Goal: Register for event/course

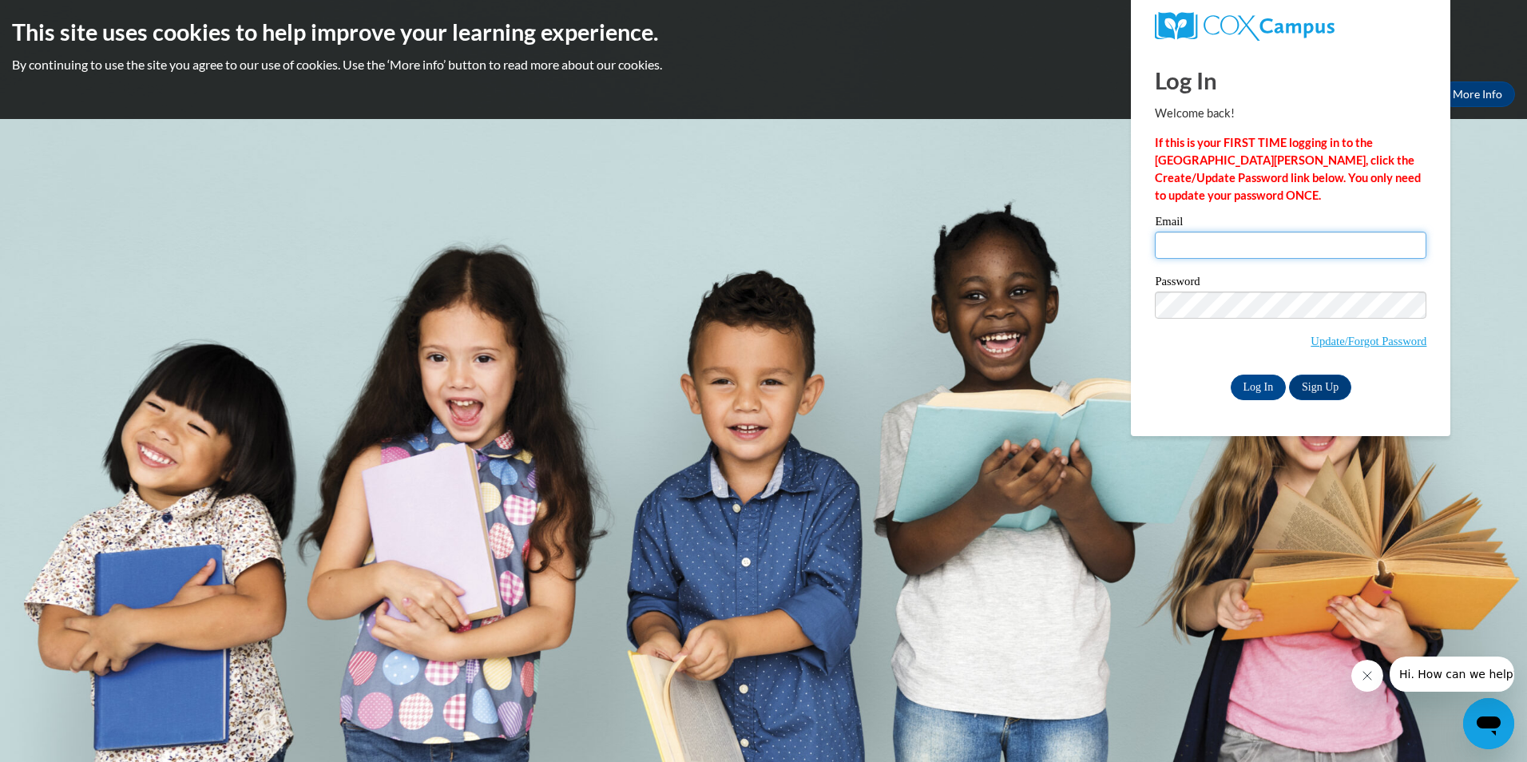
click at [1202, 249] on input "Email" at bounding box center [1290, 245] width 271 height 27
click at [973, 432] on body "This site uses cookies to help improve your learning experience. By continuing …" at bounding box center [763, 381] width 1527 height 762
click at [1375, 343] on link "Update/Forgot Password" at bounding box center [1368, 341] width 116 height 13
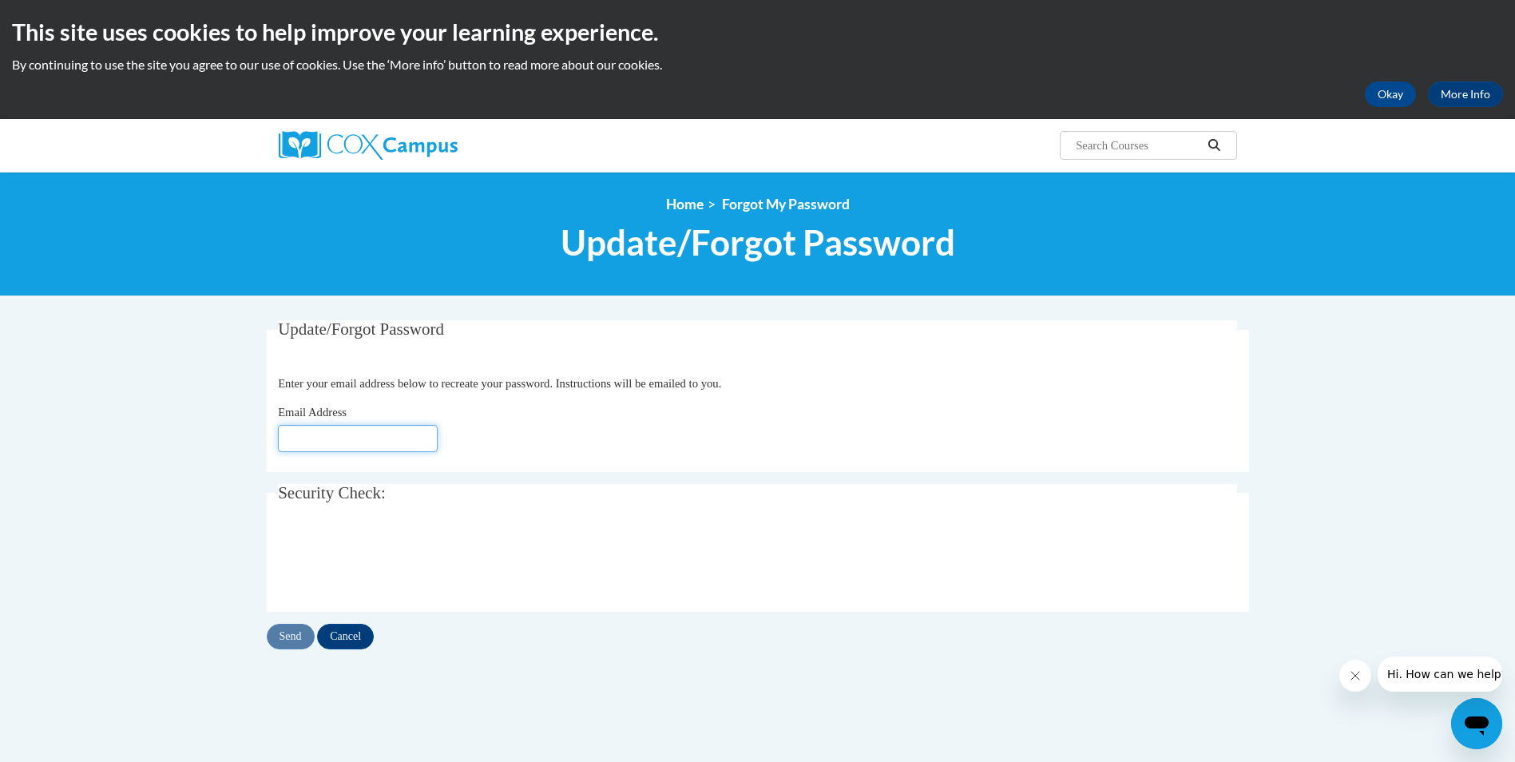
click at [358, 435] on input "Email Address" at bounding box center [358, 438] width 160 height 27
type input "aprilfavor05@gmail.com"
click at [819, 446] on div "Email Address aprilfavor05@gmail.com" at bounding box center [757, 427] width 959 height 49
click at [290, 632] on input "Send" at bounding box center [291, 637] width 48 height 26
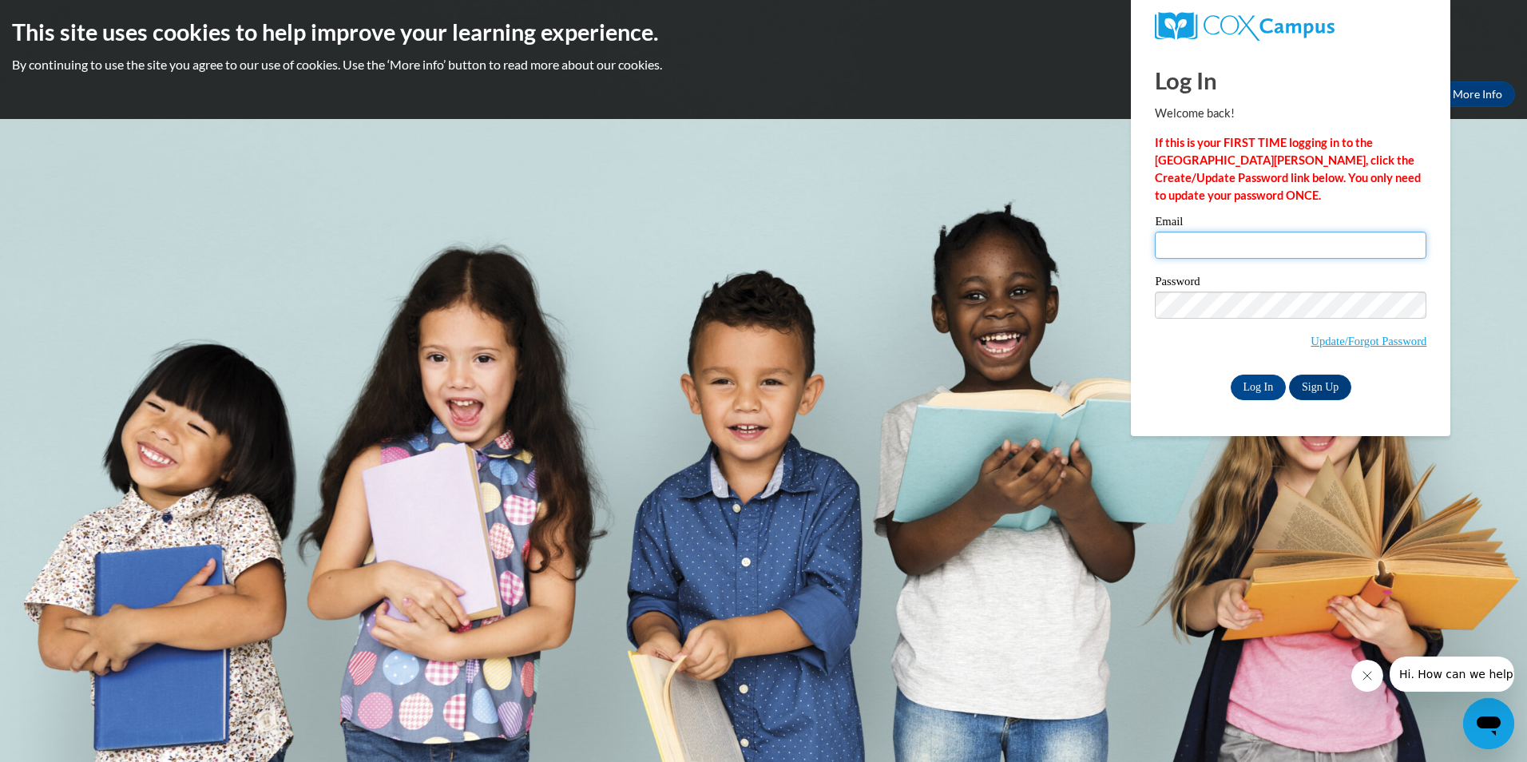
click at [1214, 244] on input "Email" at bounding box center [1290, 245] width 271 height 27
type input "[EMAIL_ADDRESS][DOMAIN_NAME]"
click at [1441, 286] on div "Log In Welcome back! If this is your FIRST TIME logging in to the NEW Cox Campu…" at bounding box center [1290, 242] width 343 height 388
click at [1305, 383] on link "Sign Up" at bounding box center [1320, 388] width 62 height 26
click at [1258, 383] on input "Log In" at bounding box center [1259, 388] width 56 height 26
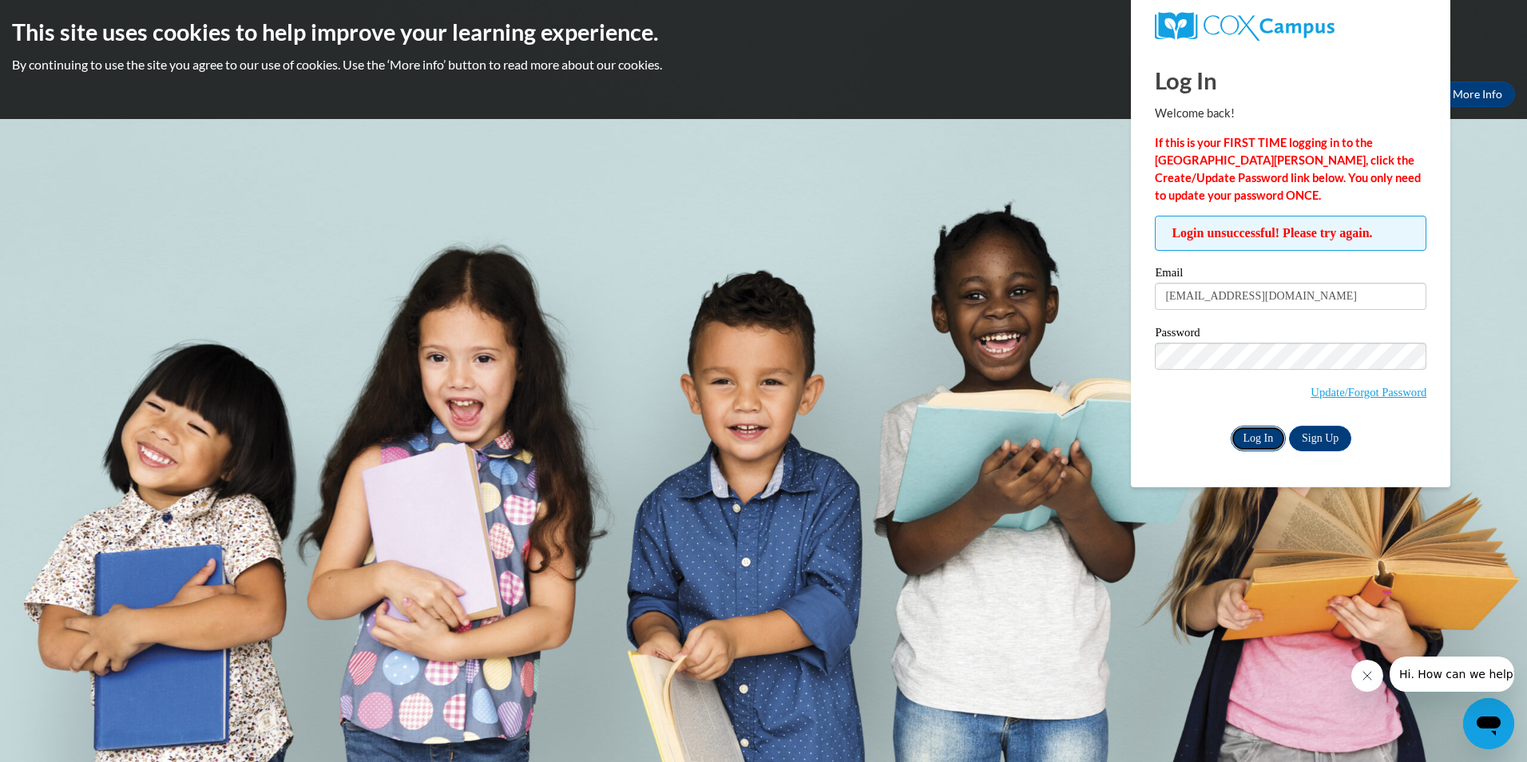
click at [1268, 439] on input "Log In" at bounding box center [1259, 439] width 56 height 26
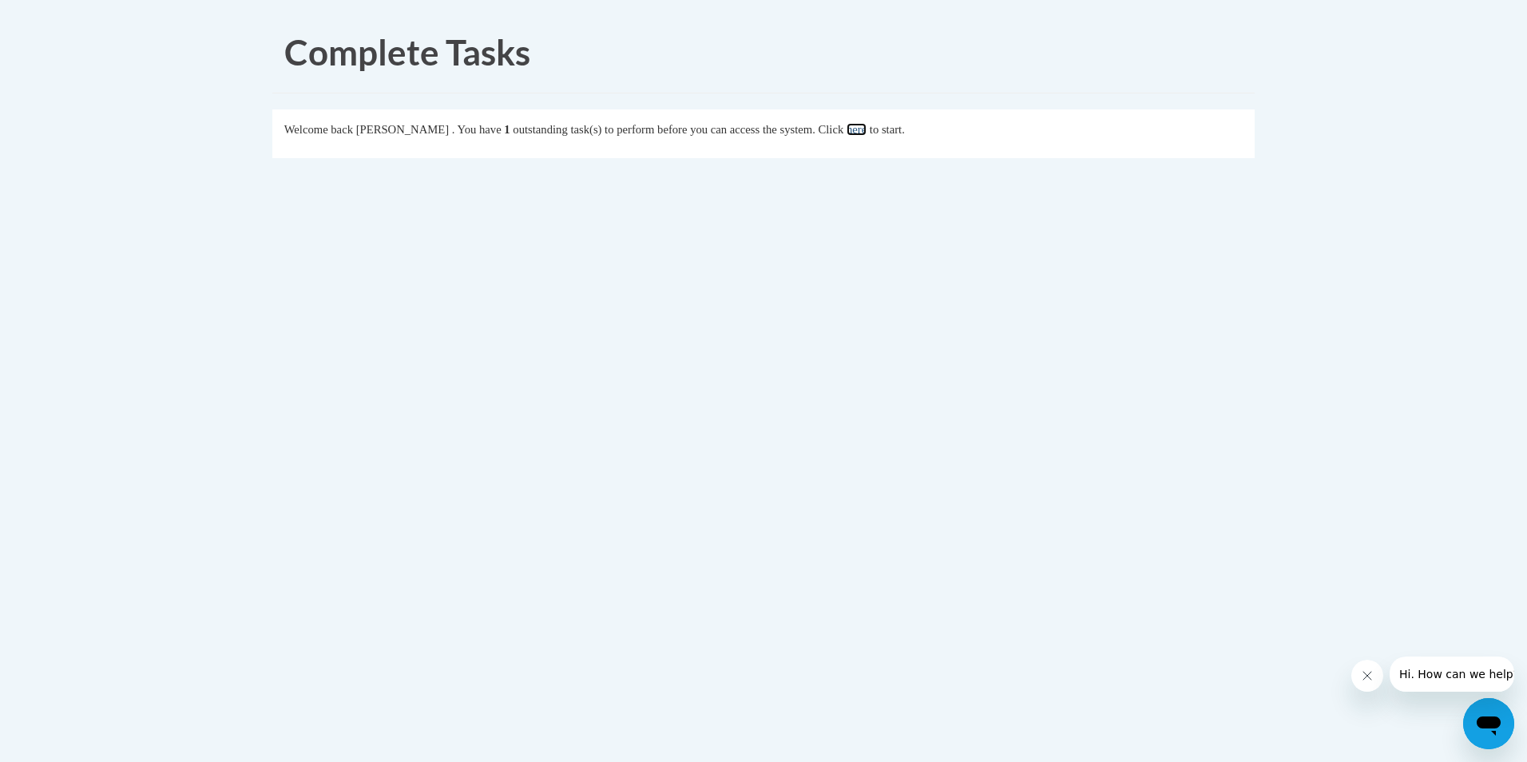
click at [866, 133] on link "here" at bounding box center [856, 129] width 20 height 13
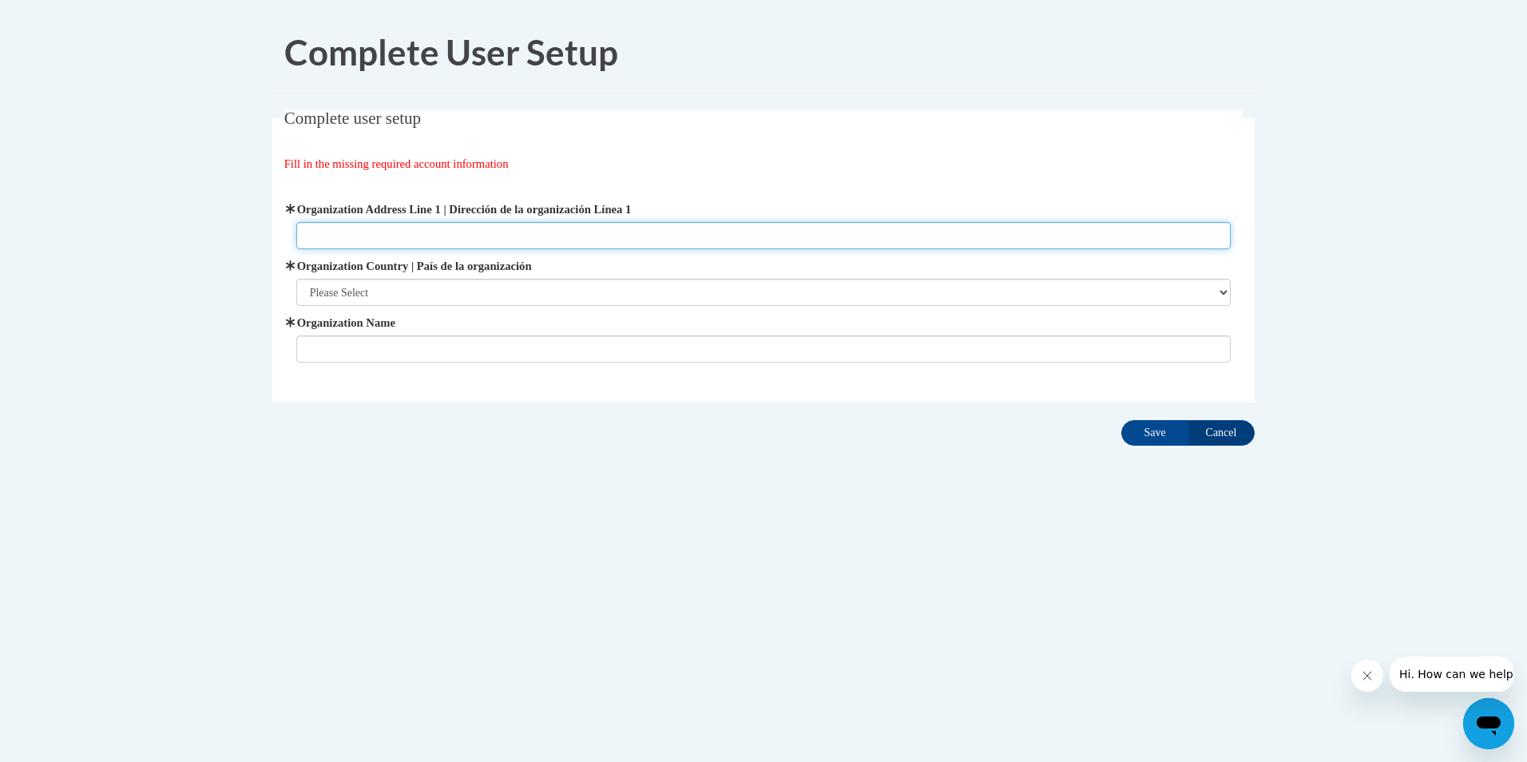
click at [445, 232] on input "Organization Address Line 1 | Dirección de la organización Línea 1" at bounding box center [763, 235] width 935 height 27
type input "140 Old Boston Road Thomasville, Ga"
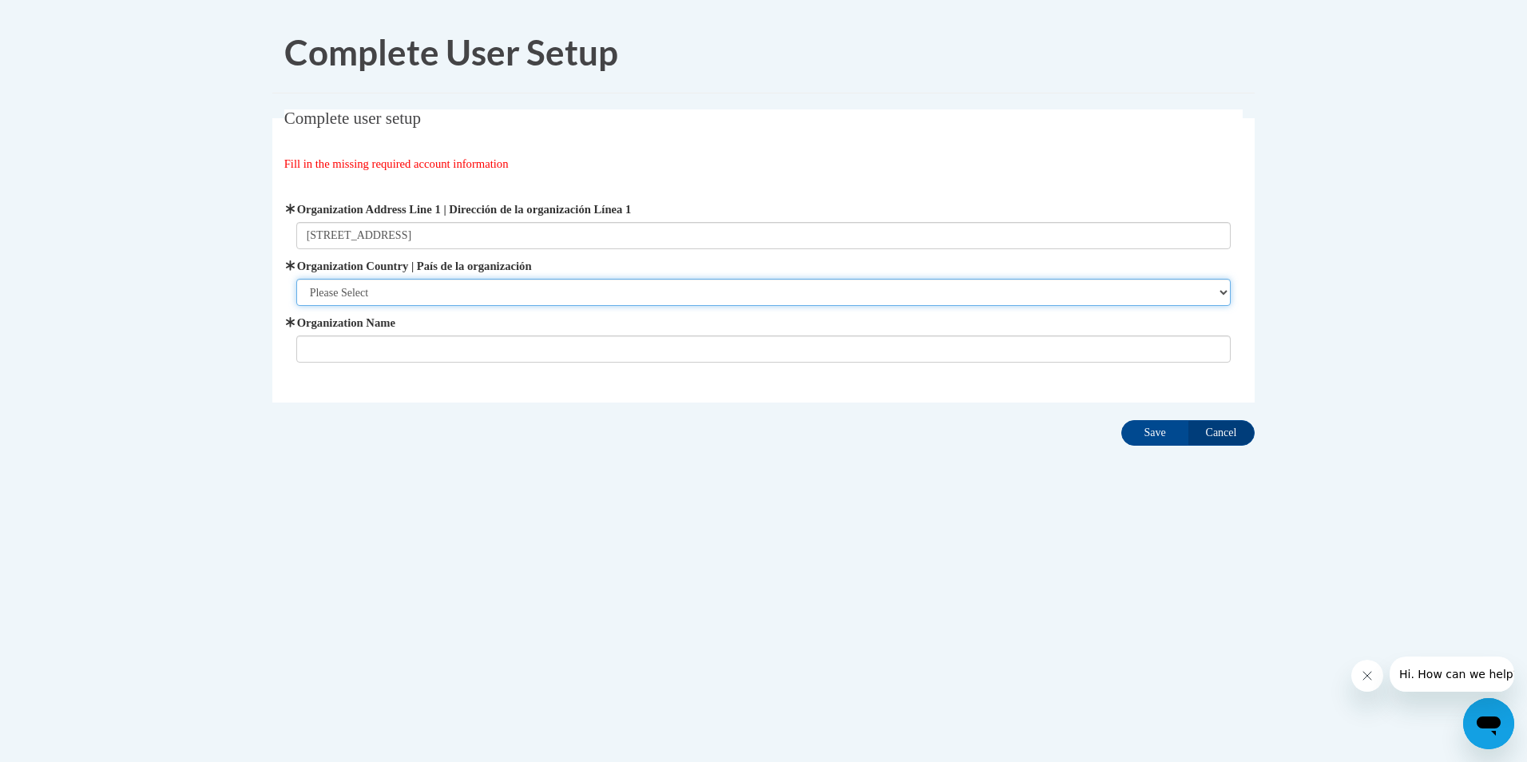
click at [430, 291] on select "Please Select United States | Estados Unidos Outside of the United States | Fue…" at bounding box center [763, 292] width 935 height 27
select select "ad49bcad-a171-4b2e-b99c-48b446064914"
click at [296, 279] on select "Please Select United States | Estados Unidos Outside of the United States | Fue…" at bounding box center [763, 292] width 935 height 27
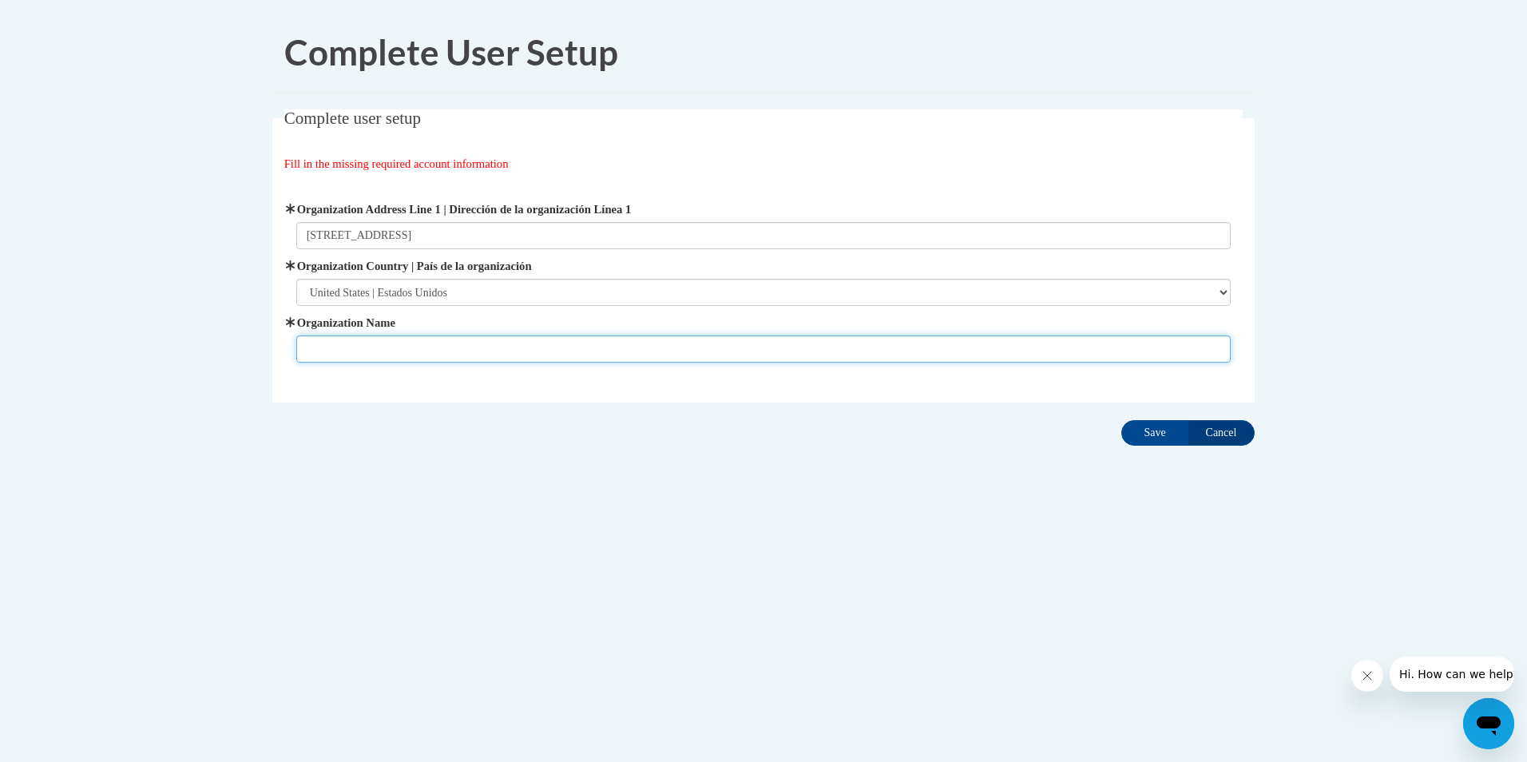
click at [355, 343] on input "Organization Name" at bounding box center [763, 348] width 935 height 27
type input "New Oak Academy"
click at [1167, 441] on input "Save" at bounding box center [1154, 433] width 67 height 26
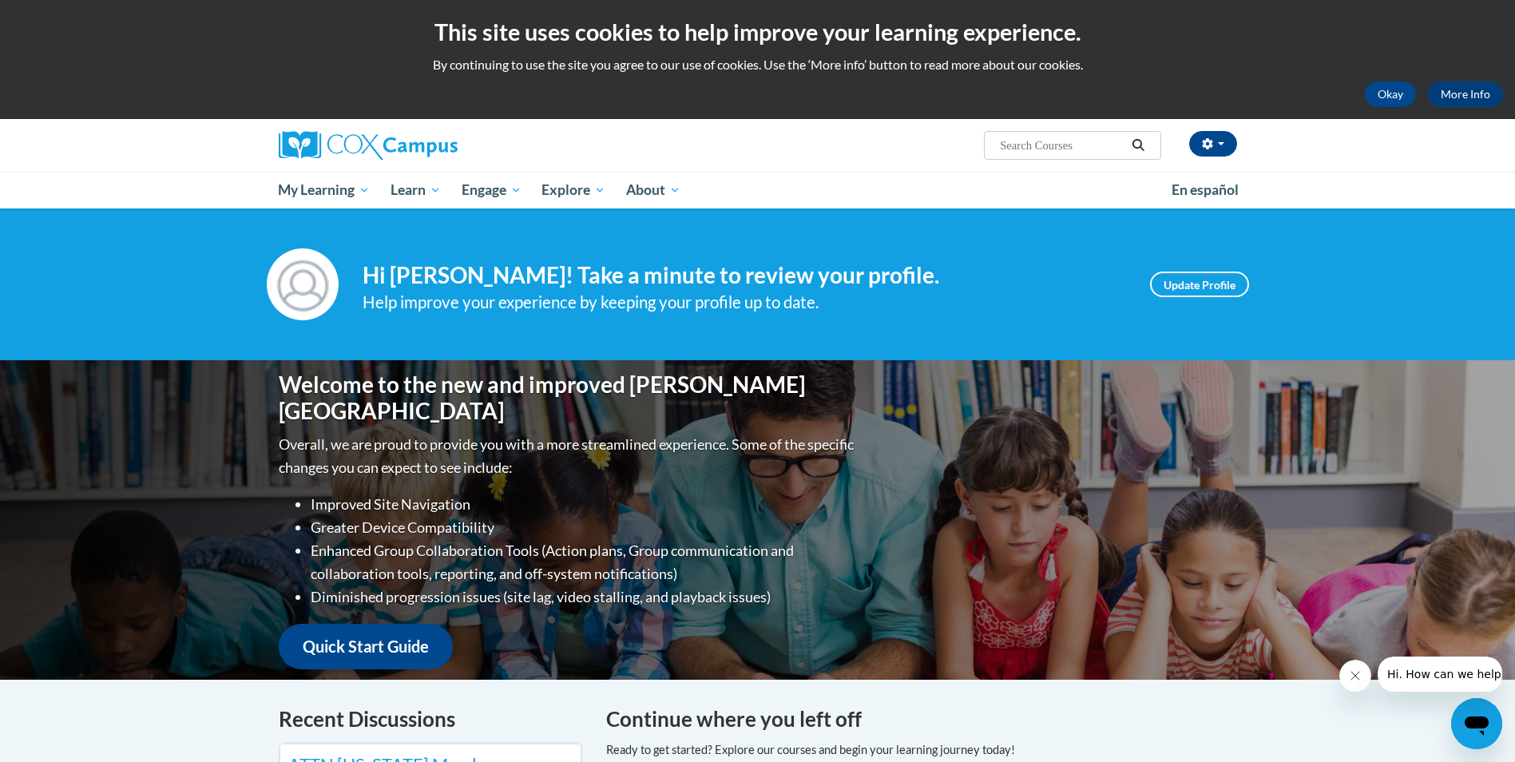
drag, startPoint x: 1512, startPoint y: 240, endPoint x: 1523, endPoint y: 287, distance: 47.6
click at [1514, 287] on html "This site uses cookies to help improve your learning experience. By continuing …" at bounding box center [757, 381] width 1515 height 762
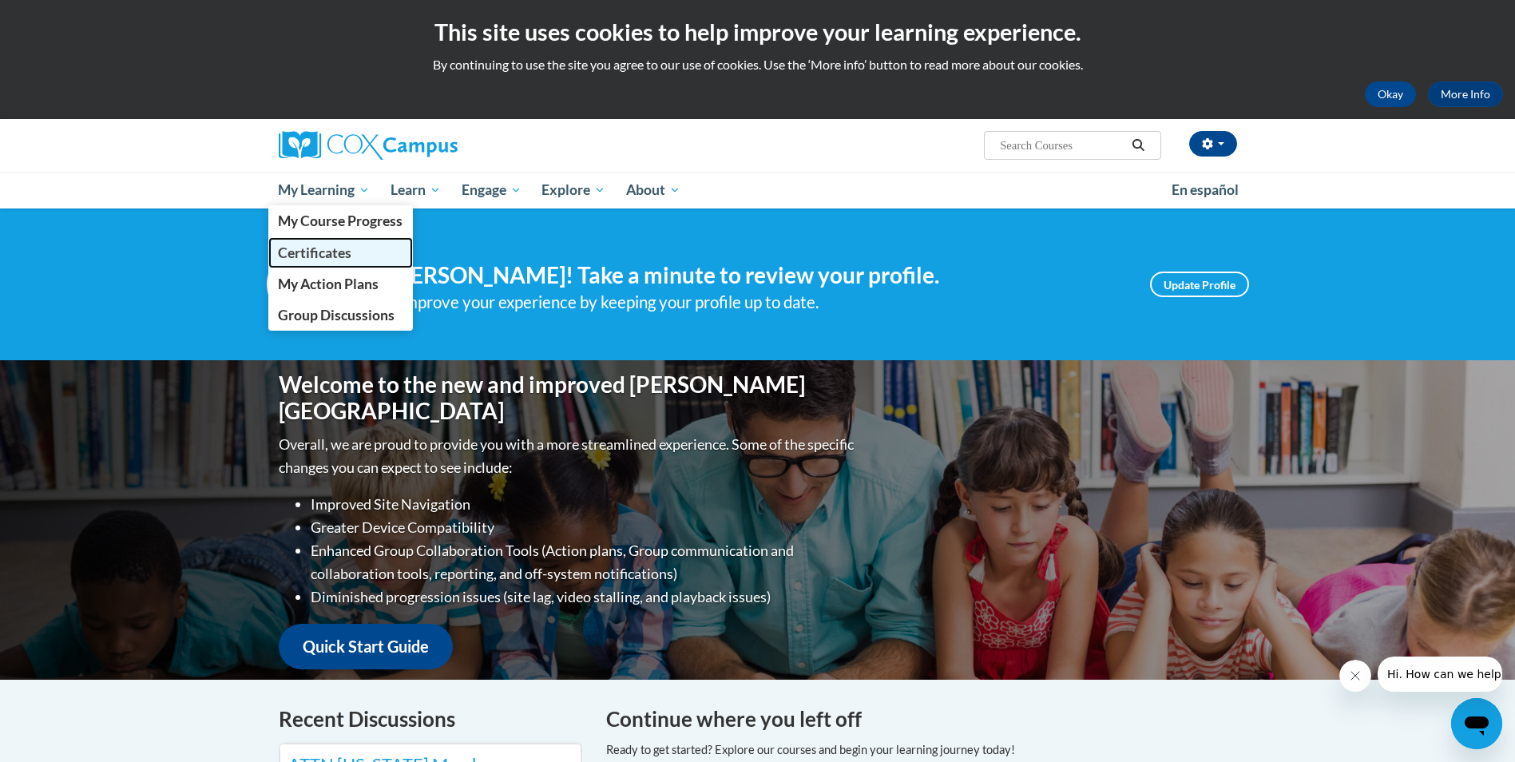
click at [318, 261] on link "Certificates" at bounding box center [340, 252] width 145 height 31
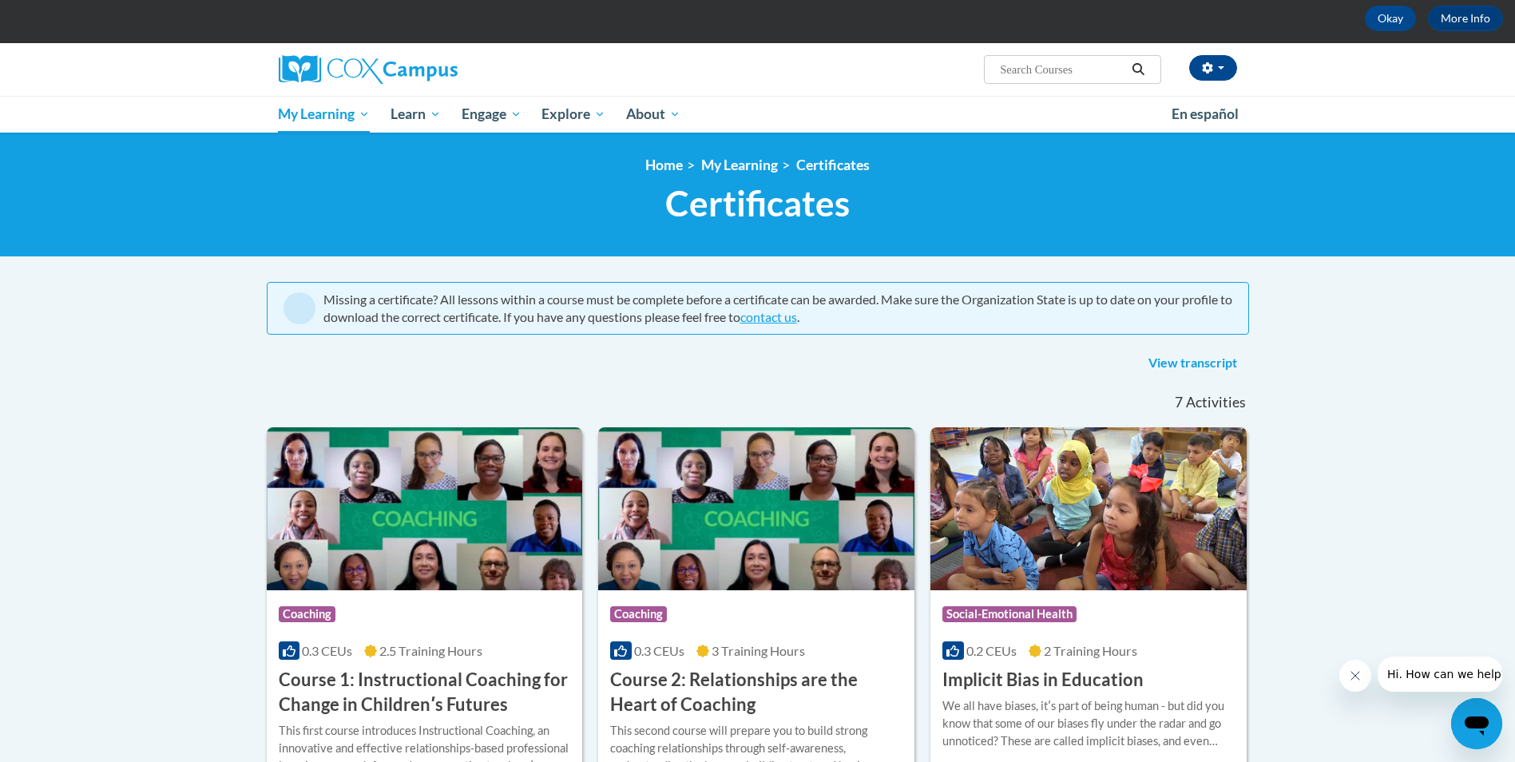
scroll to position [25, 0]
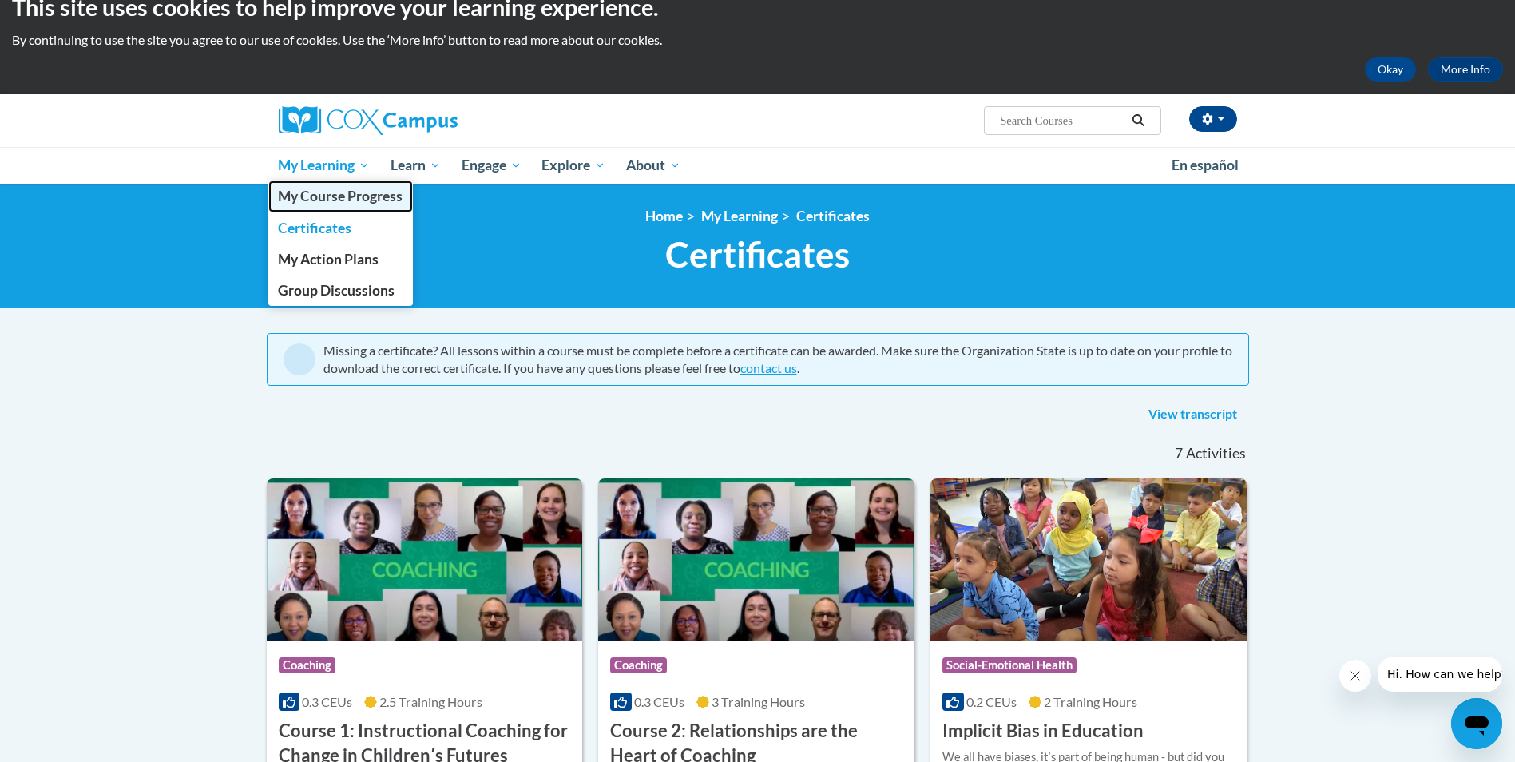
click at [342, 192] on span "My Course Progress" at bounding box center [340, 196] width 125 height 17
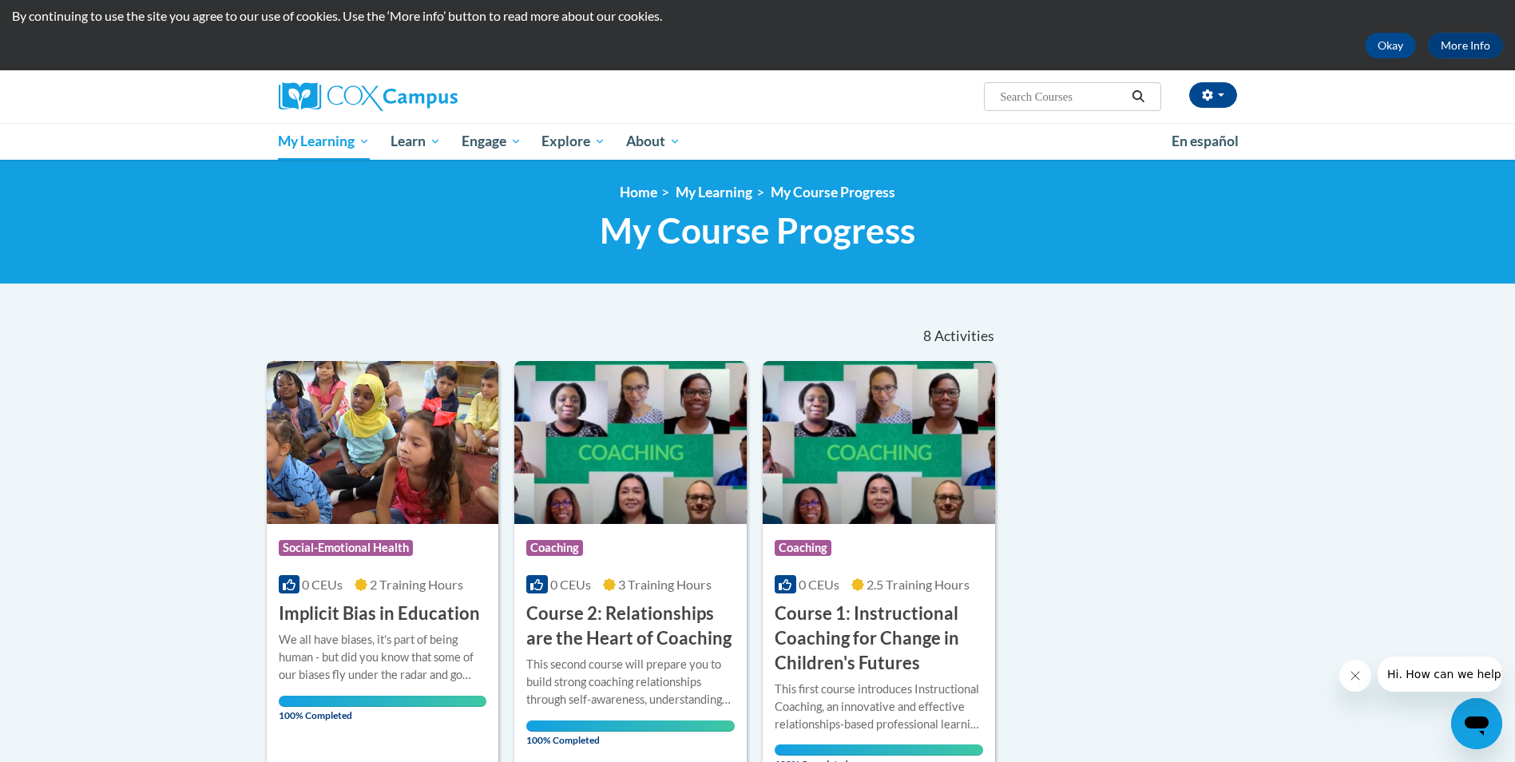
scroll to position [50, 0]
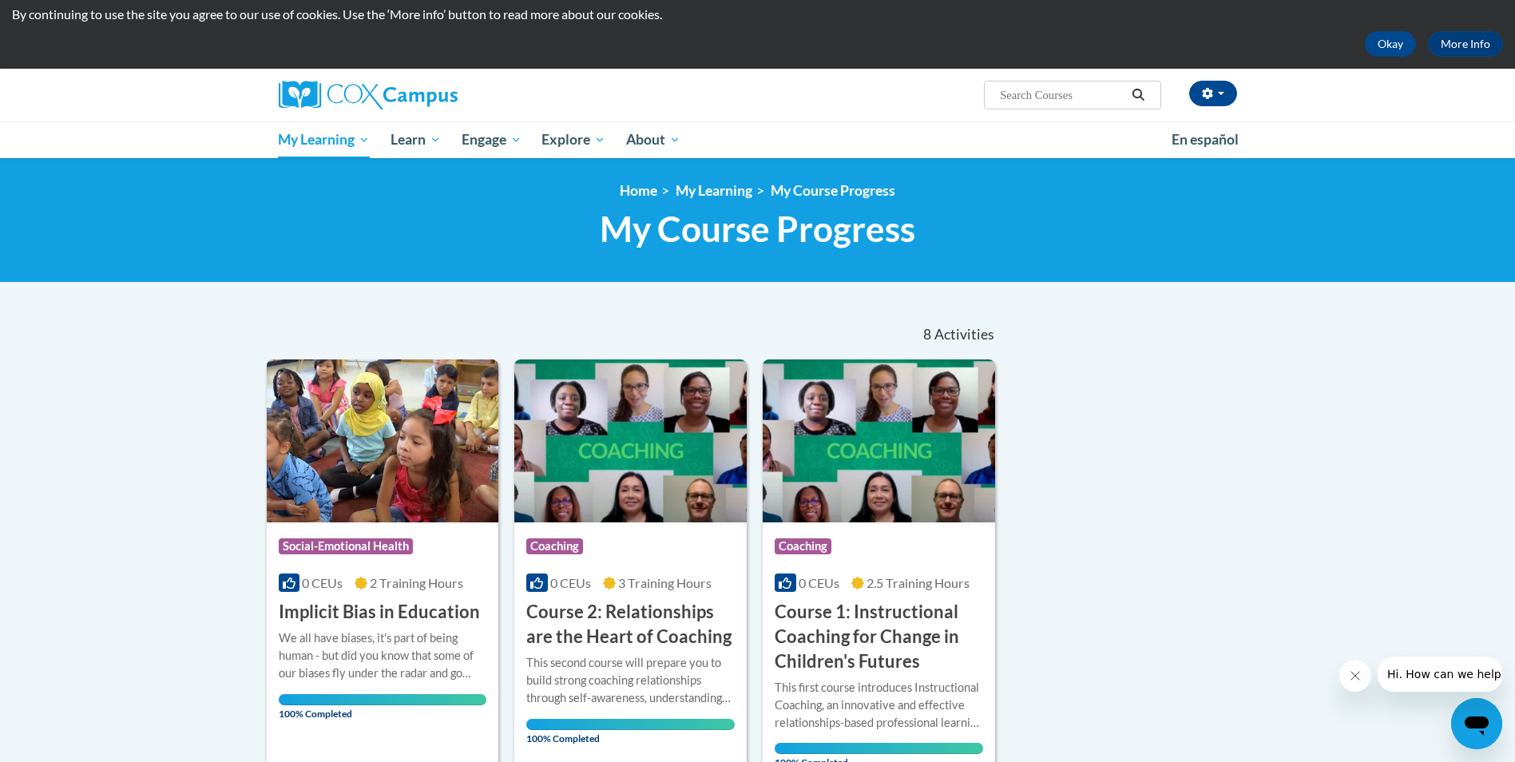
click at [1007, 93] on input "Search..." at bounding box center [1062, 94] width 128 height 19
type input "talk with me baby"
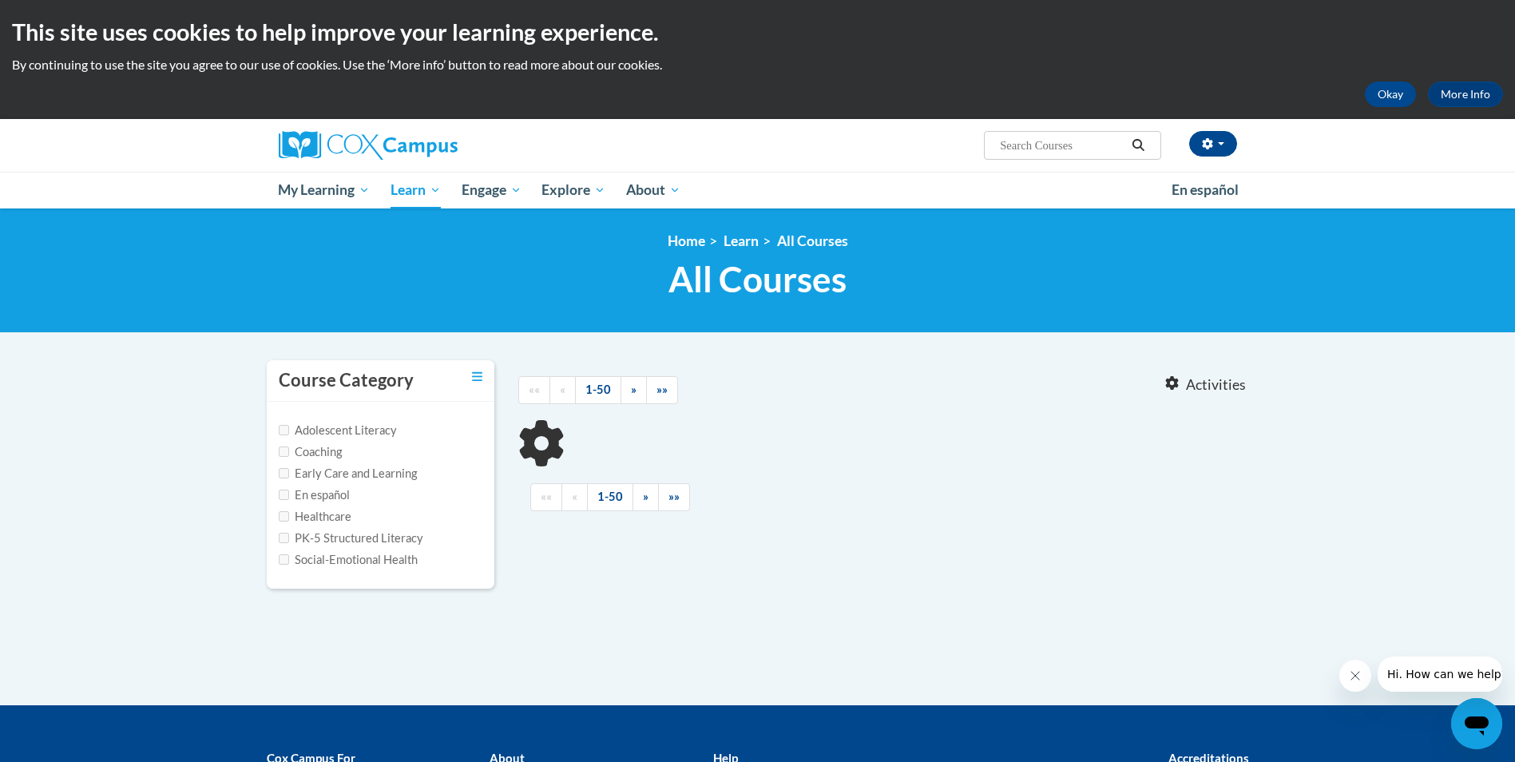
type input "talk with me baby"
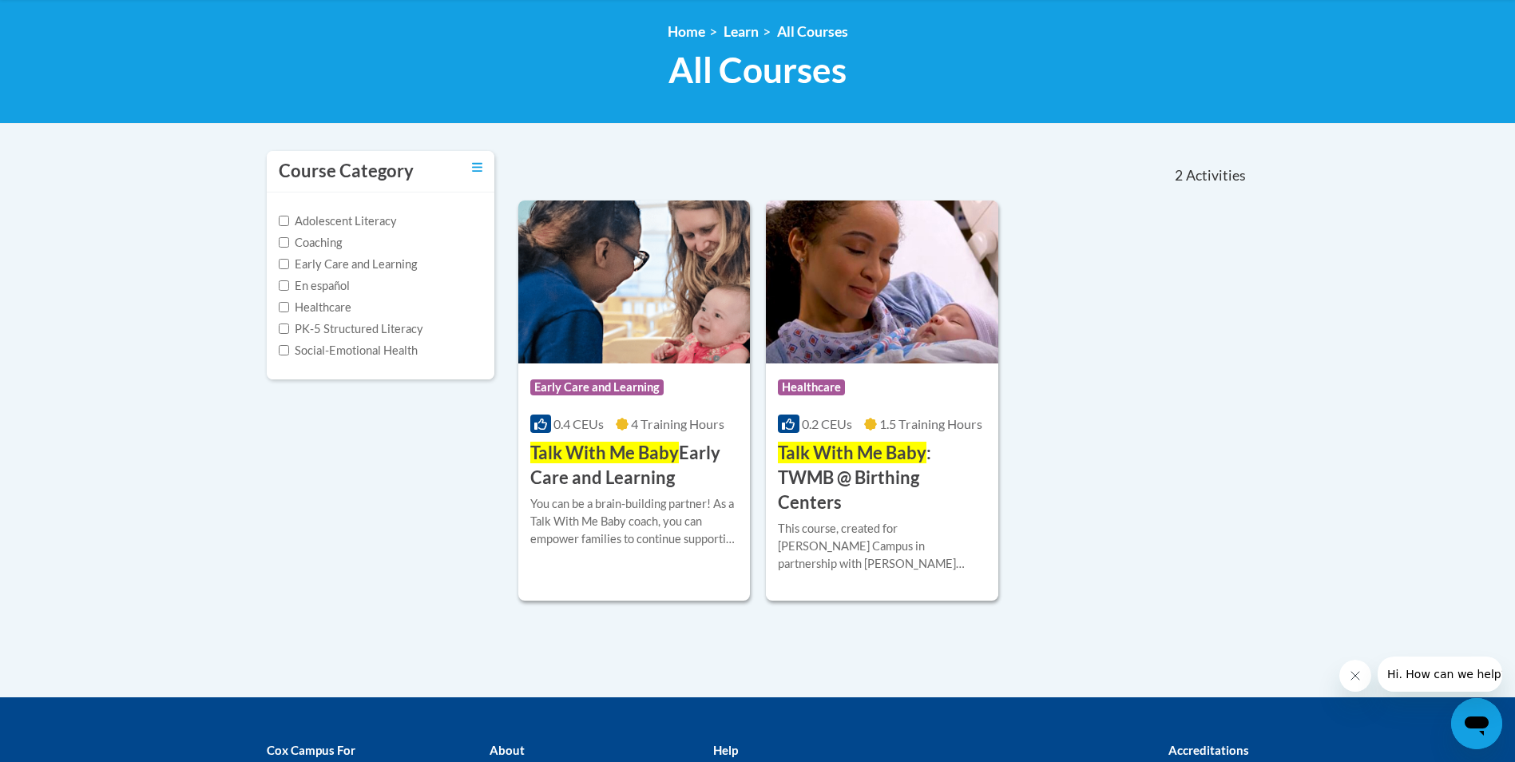
scroll to position [193, 0]
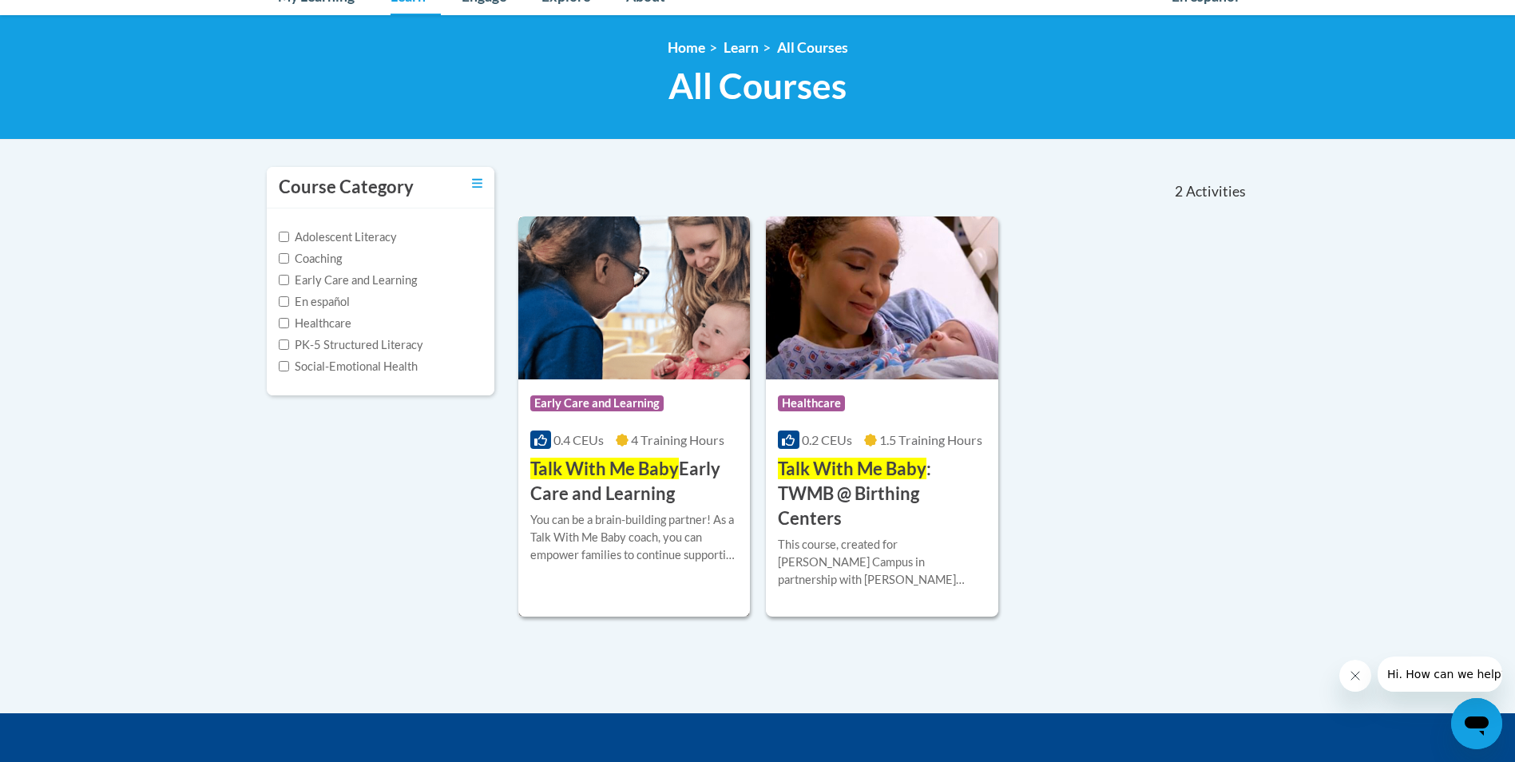
click at [612, 351] on img at bounding box center [634, 297] width 232 height 163
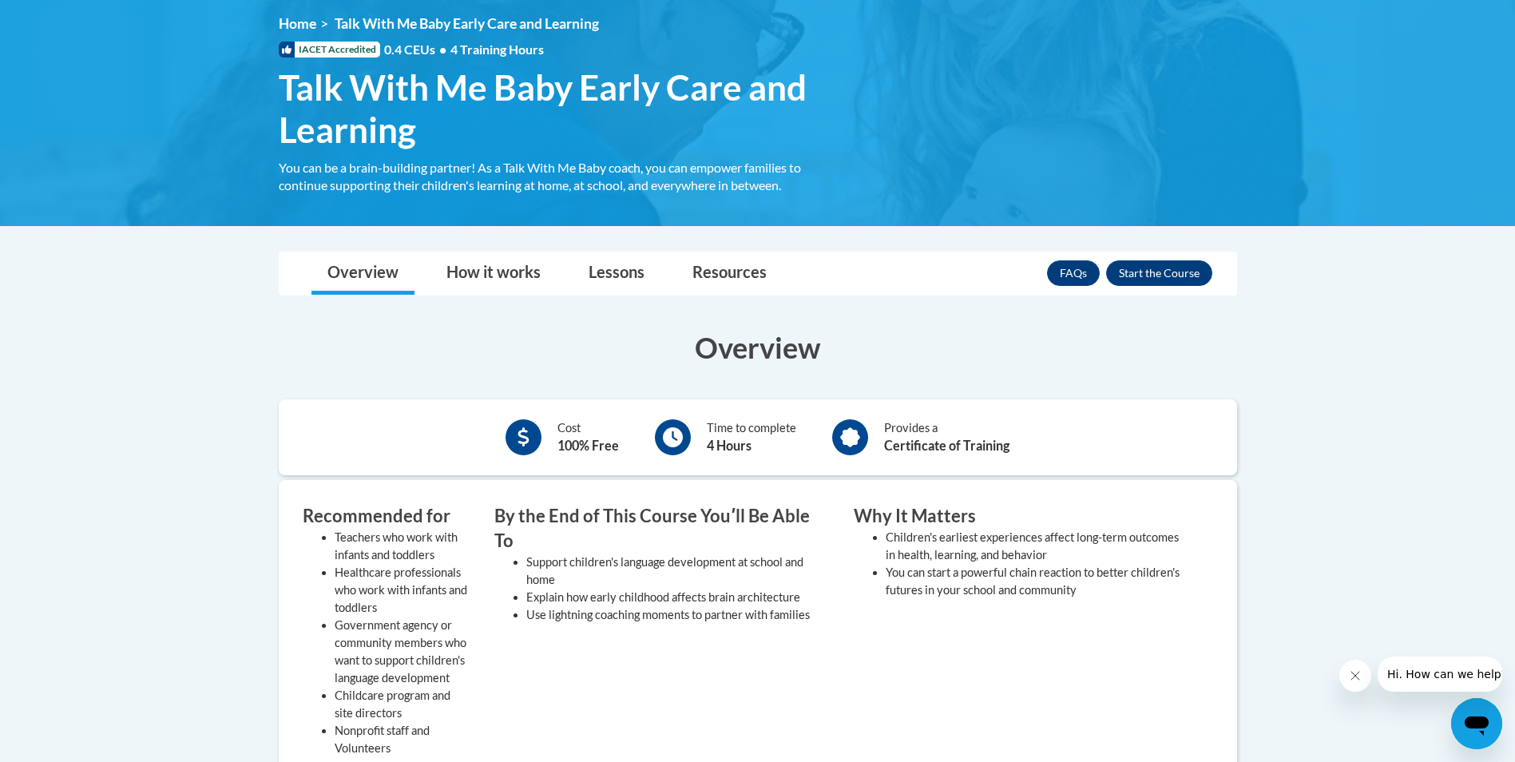
scroll to position [201, 0]
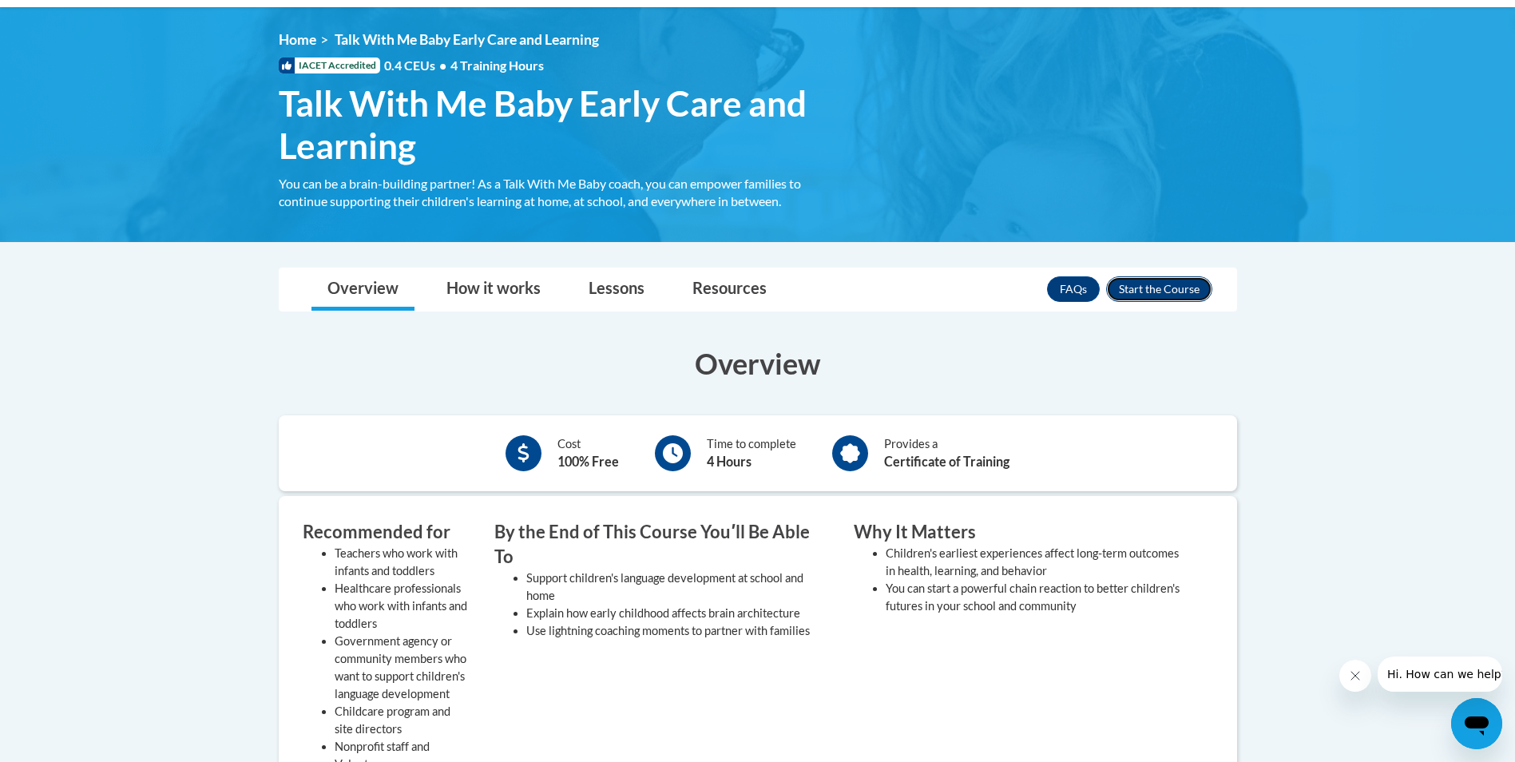
click at [1178, 281] on button "Enroll" at bounding box center [1159, 289] width 106 height 26
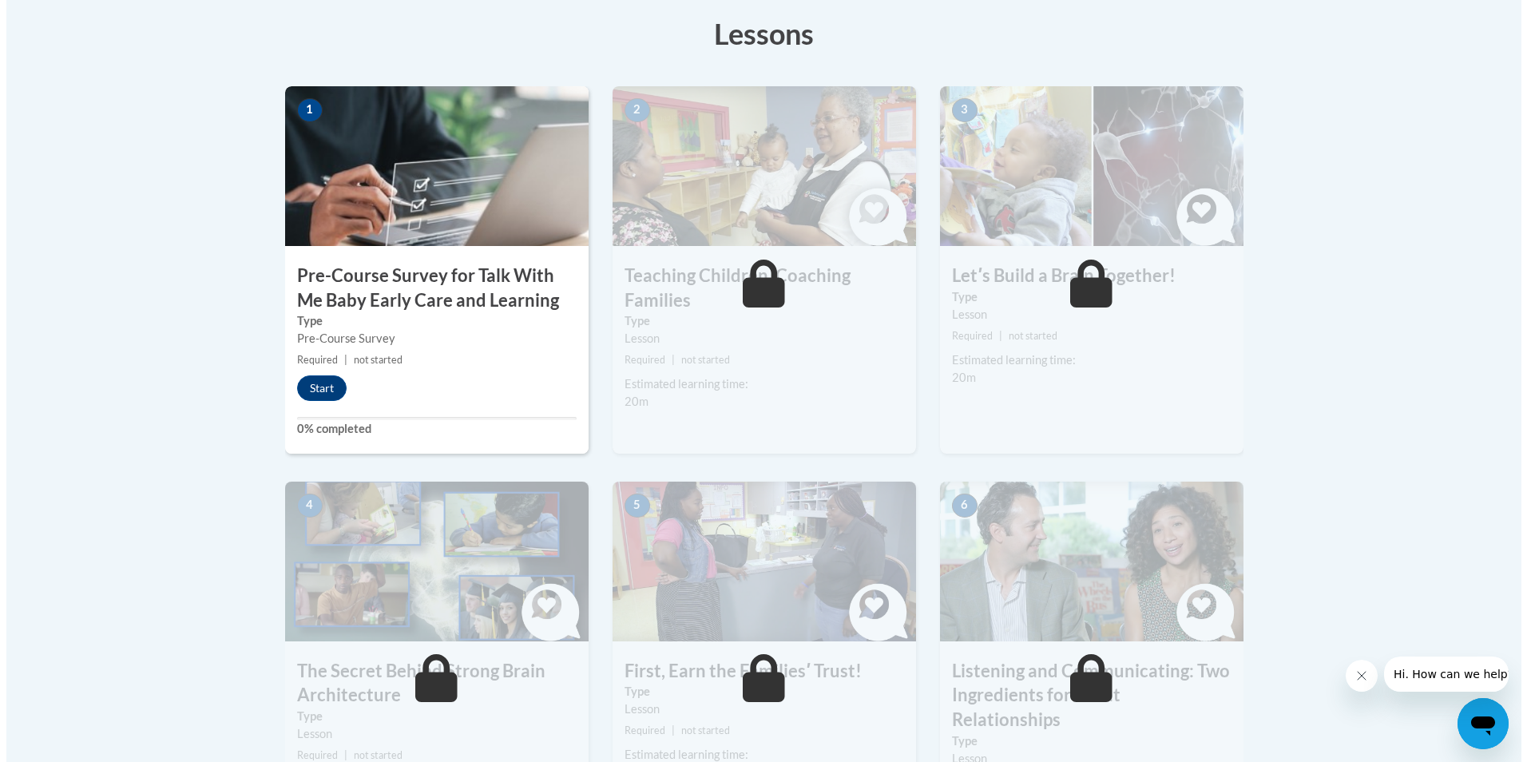
scroll to position [458, 0]
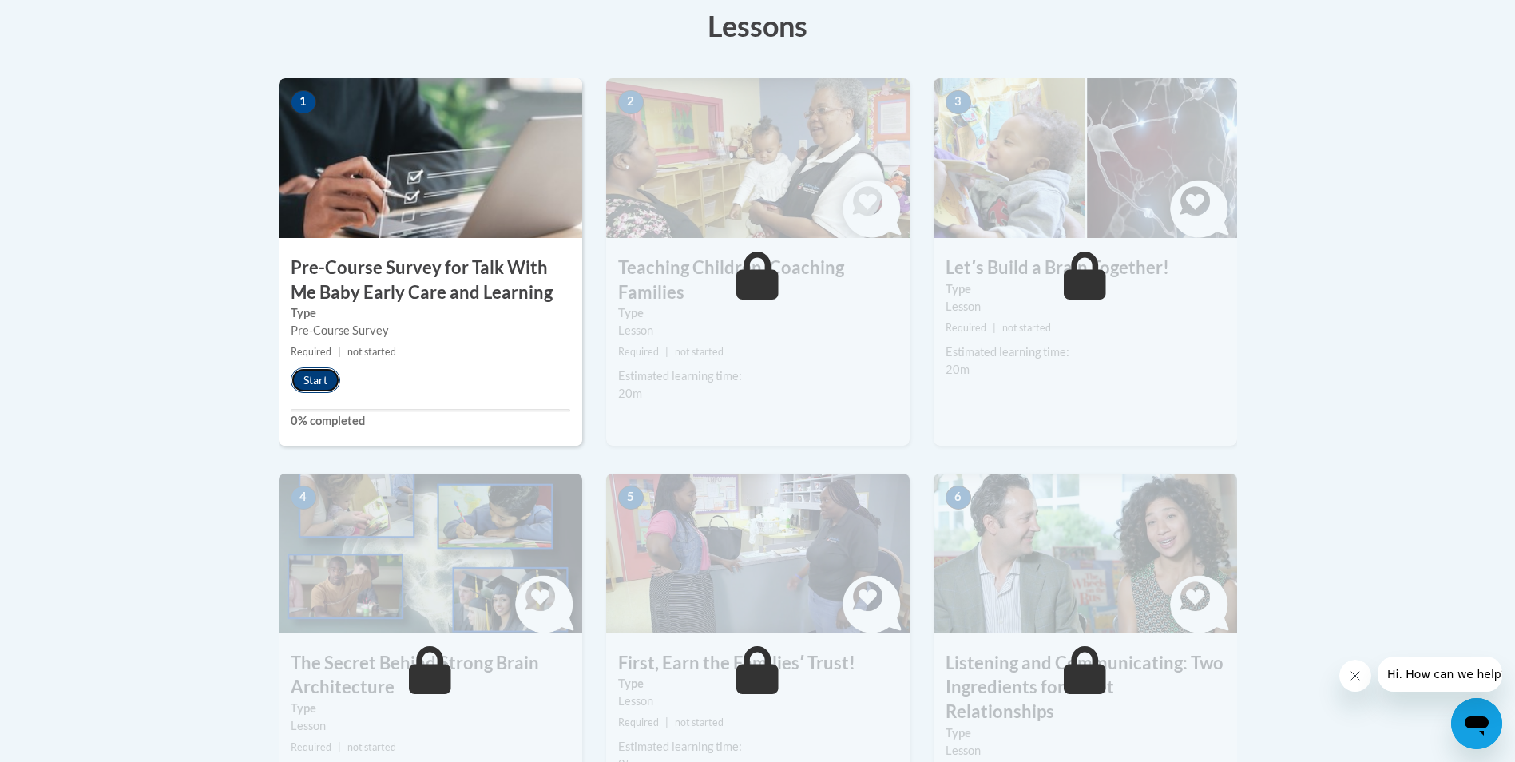
click at [312, 381] on button "Start" at bounding box center [316, 380] width 50 height 26
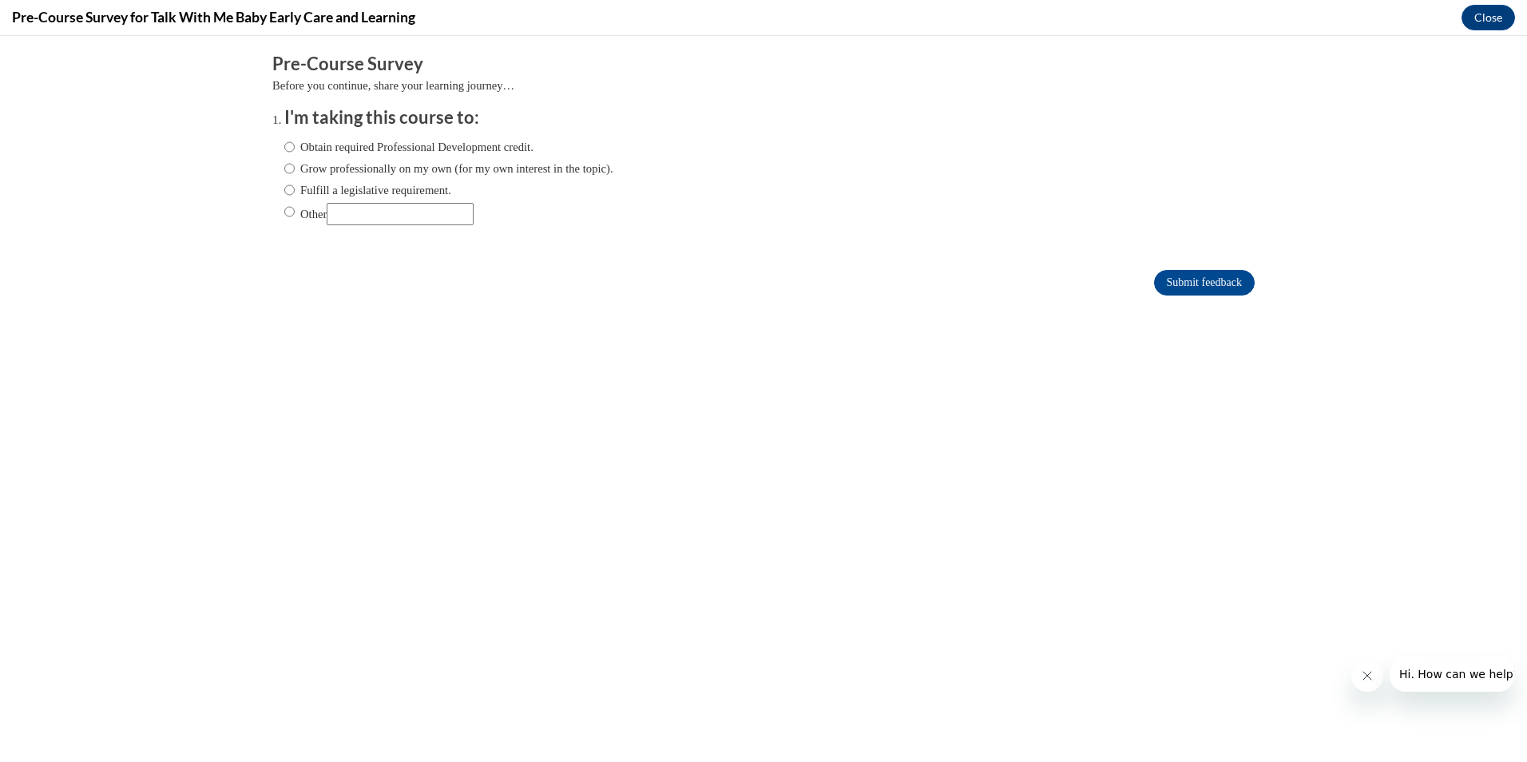
scroll to position [0, 0]
click at [284, 143] on input "Obtain required Professional Development credit." at bounding box center [289, 147] width 10 height 18
radio input "true"
click at [1202, 284] on input "Submit feedback" at bounding box center [1204, 283] width 101 height 26
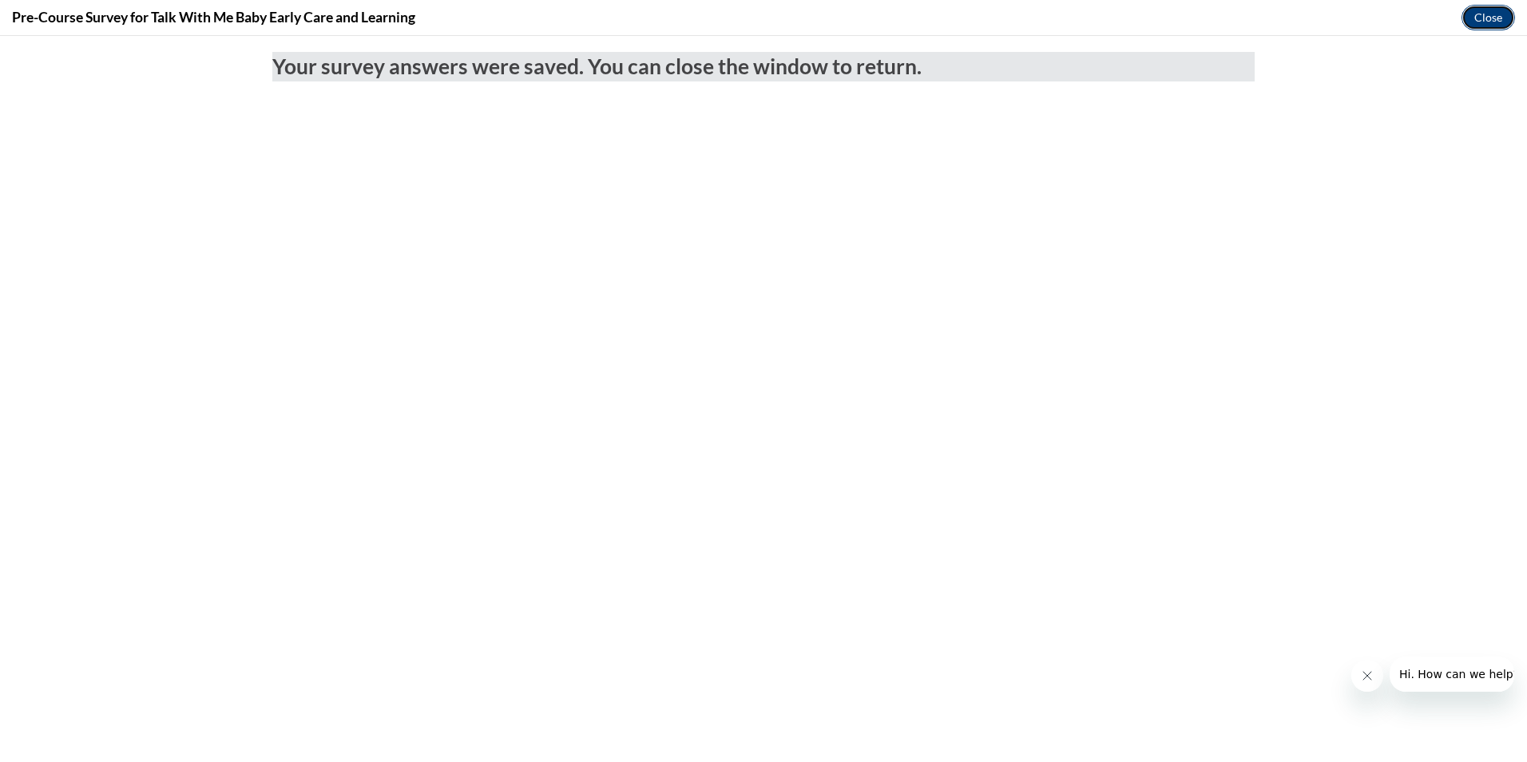
click at [1489, 22] on button "Close" at bounding box center [1488, 18] width 54 height 26
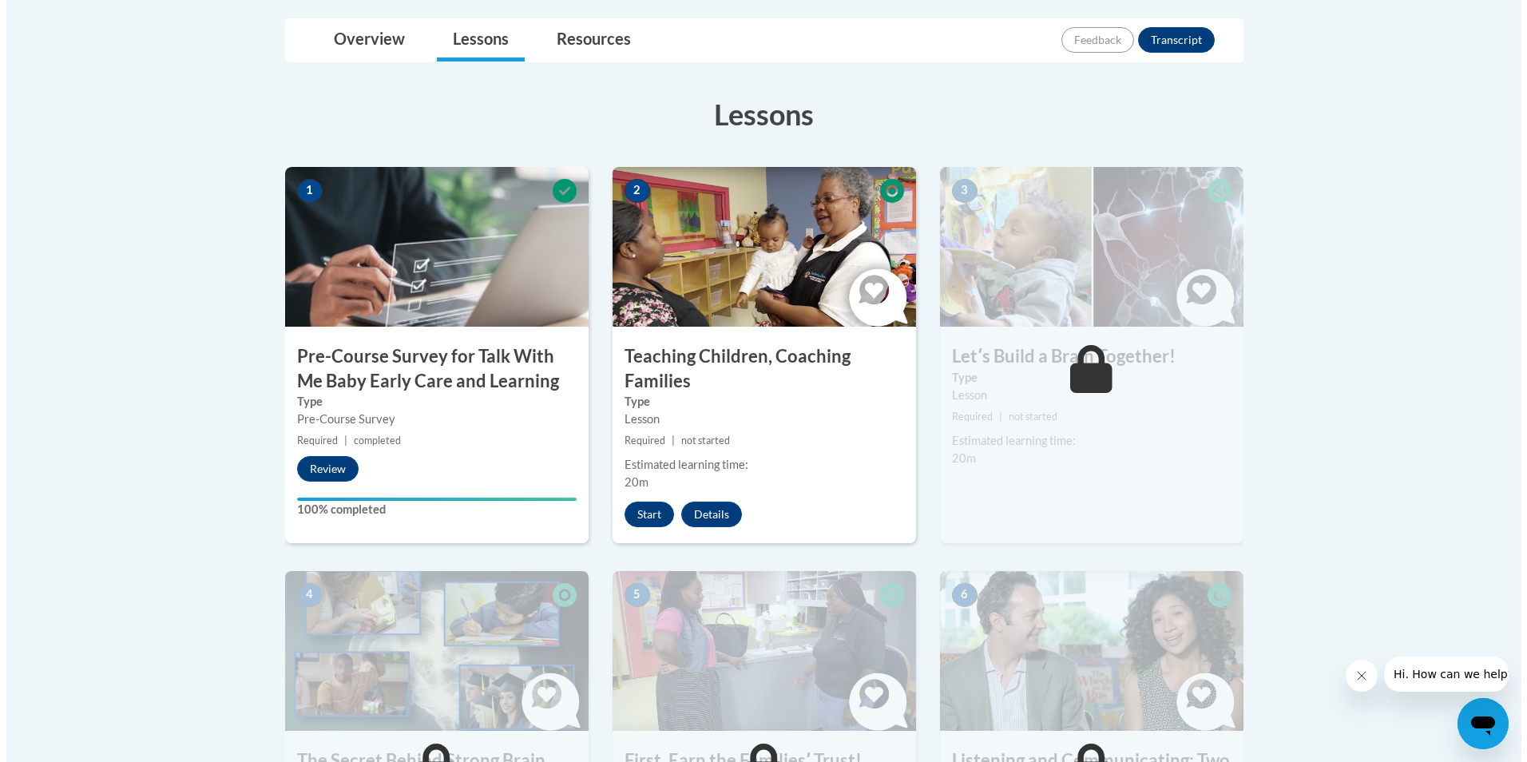
scroll to position [338, 0]
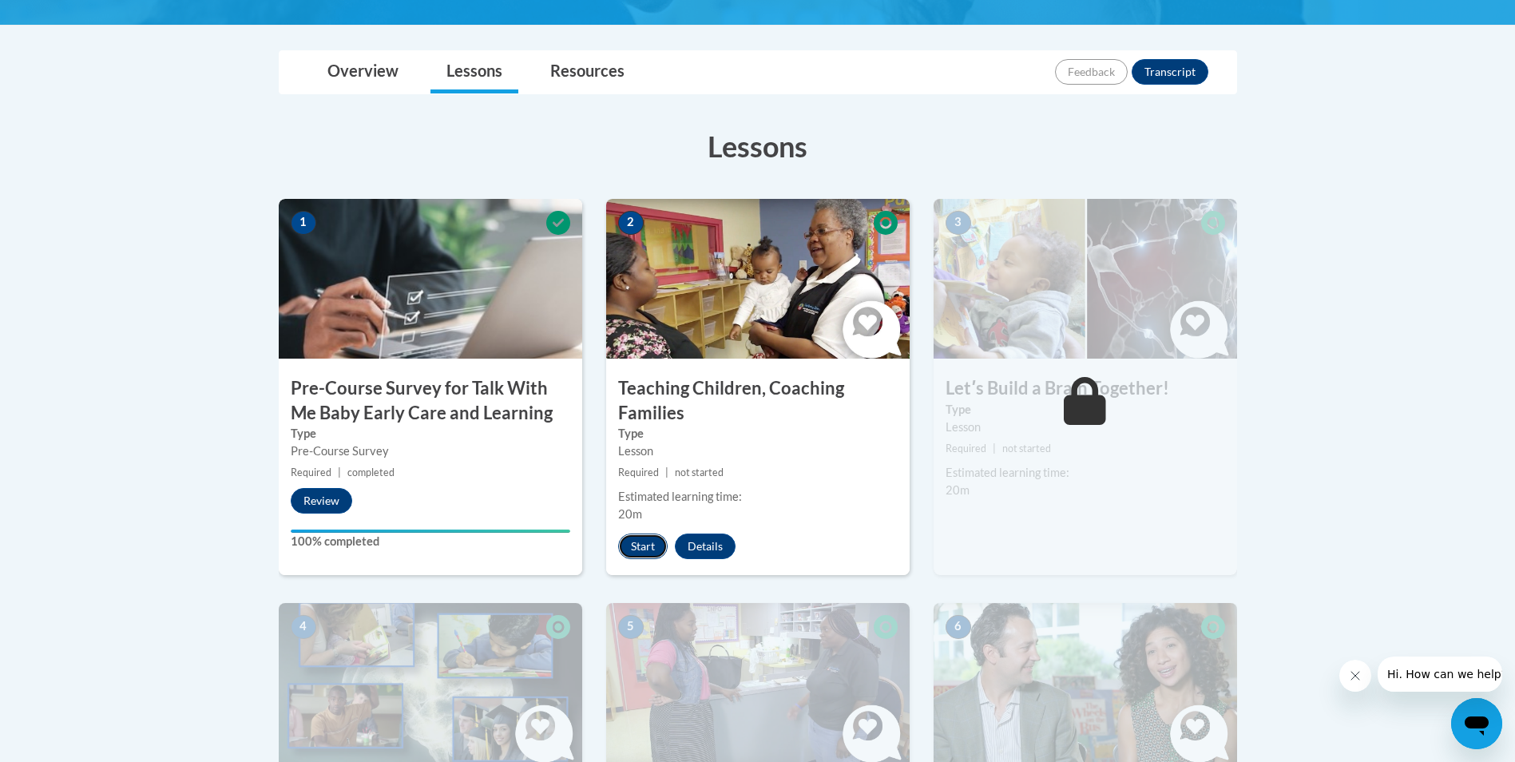
click at [631, 539] on button "Start" at bounding box center [643, 546] width 50 height 26
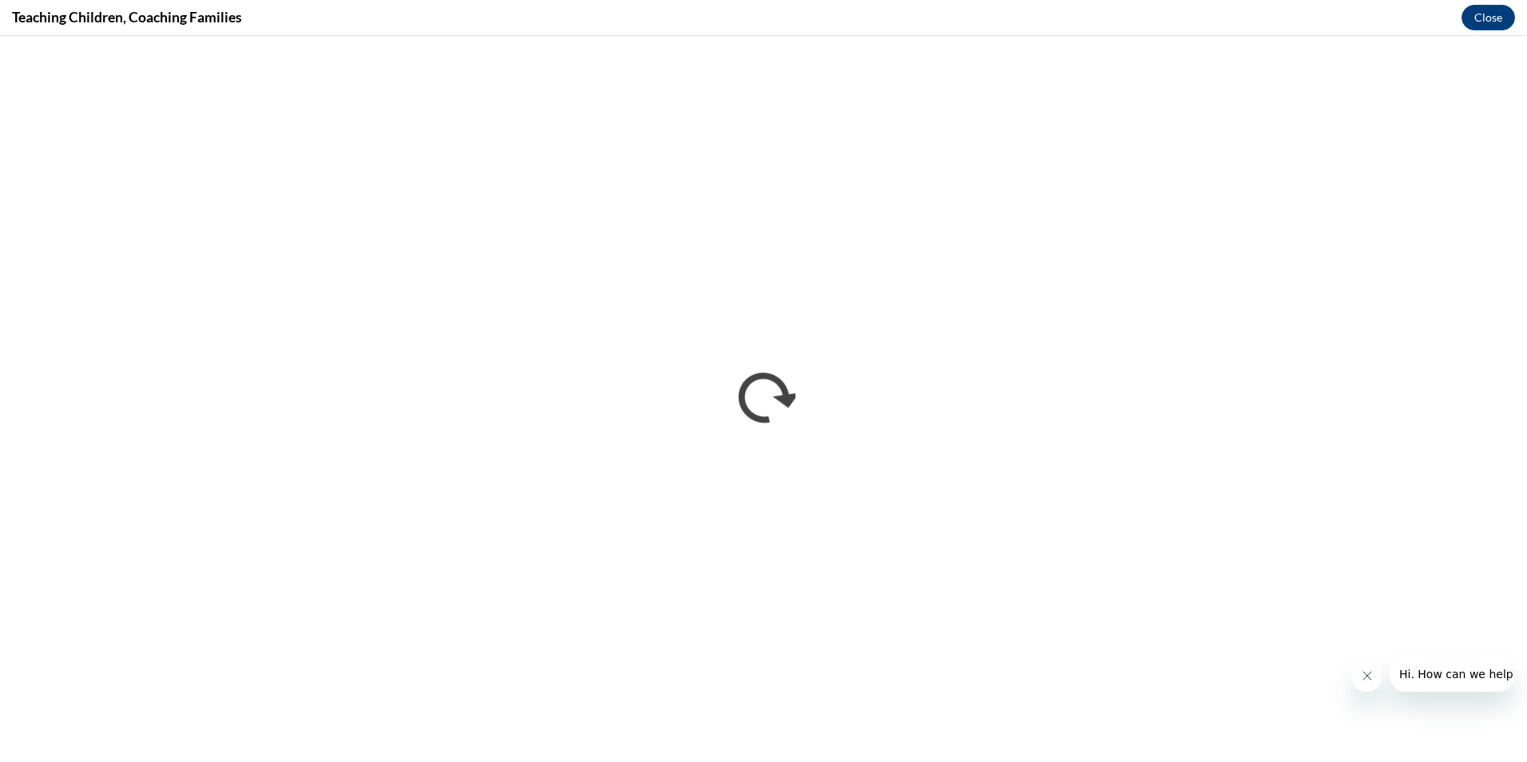
scroll to position [0, 0]
